Goal: Understand process/instructions: Learn how to perform a task or action

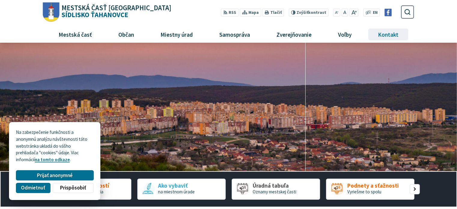
click at [389, 35] on span "Kontakt" at bounding box center [388, 34] width 25 height 16
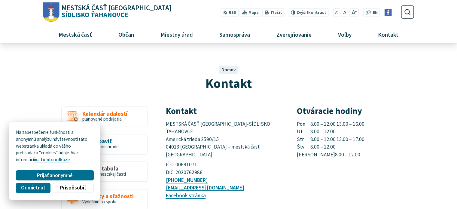
click at [52, 84] on div "Kontakt Domov Kontakt" at bounding box center [228, 72] width 371 height 41
click at [41, 186] on span "Odmietnuť" at bounding box center [33, 187] width 24 height 6
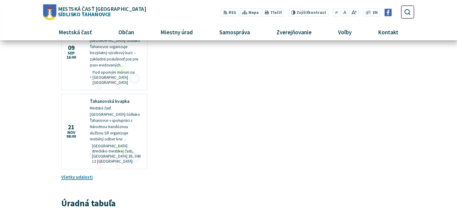
scroll to position [241, 0]
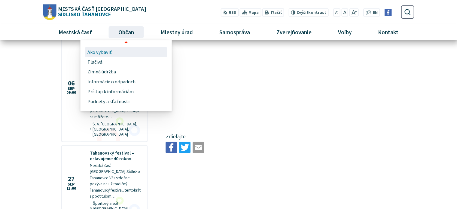
click at [106, 52] on span "Ako vybaviť" at bounding box center [100, 52] width 24 height 10
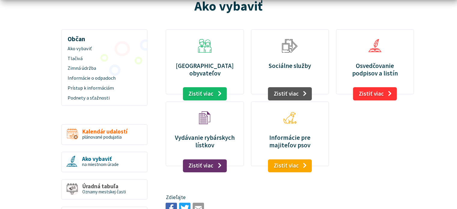
scroll to position [90, 0]
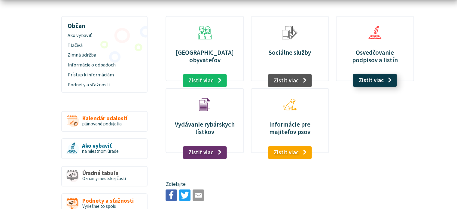
click at [378, 79] on link "Zistiť viac" at bounding box center [375, 80] width 44 height 13
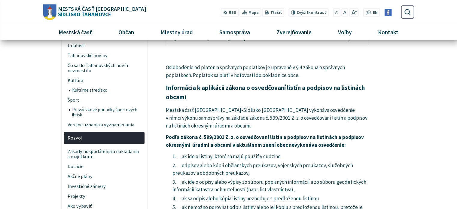
scroll to position [150, 0]
